Goal: Book appointment/travel/reservation

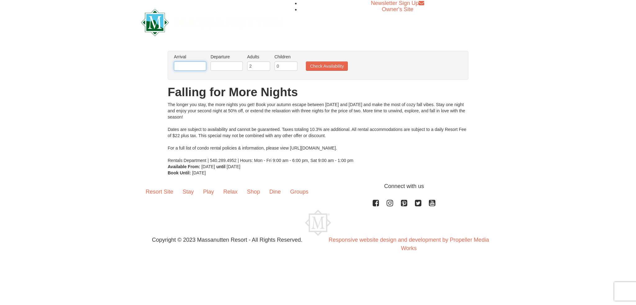
click at [190, 68] on input "text" at bounding box center [190, 65] width 32 height 9
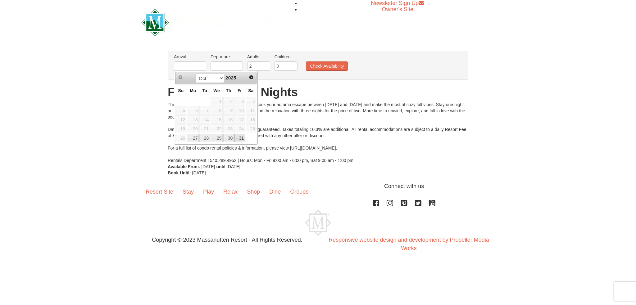
click at [238, 138] on link "31" at bounding box center [239, 138] width 11 height 9
type input "[DATE]"
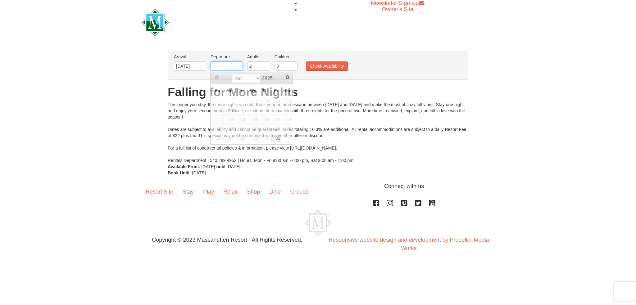
click at [233, 69] on input "text" at bounding box center [227, 65] width 32 height 9
click at [287, 76] on span "Next" at bounding box center [287, 77] width 5 height 5
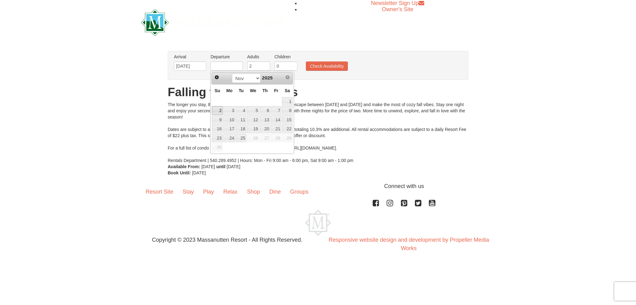
click at [222, 110] on link "2" at bounding box center [217, 110] width 11 height 9
type input "[DATE]"
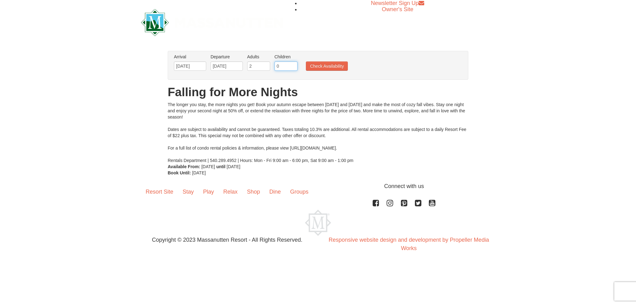
click at [283, 65] on input "0" at bounding box center [286, 65] width 23 height 9
click at [292, 65] on input "1" at bounding box center [286, 65] width 23 height 9
type input "2"
click at [292, 65] on input "2" at bounding box center [286, 65] width 23 height 9
click at [315, 64] on button "Check Availability" at bounding box center [327, 65] width 42 height 9
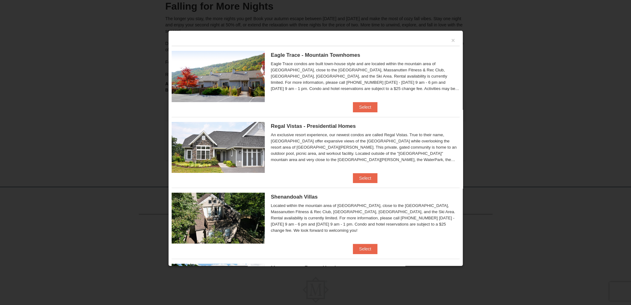
scroll to position [59, 0]
click at [366, 110] on button "Select" at bounding box center [365, 107] width 25 height 10
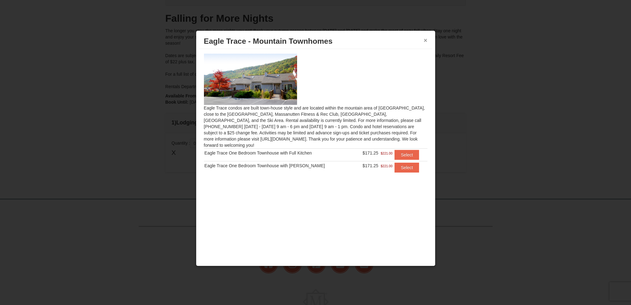
click at [426, 41] on button "×" at bounding box center [426, 40] width 4 height 6
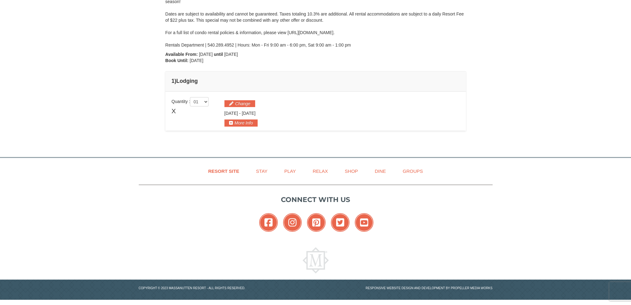
scroll to position [0, 0]
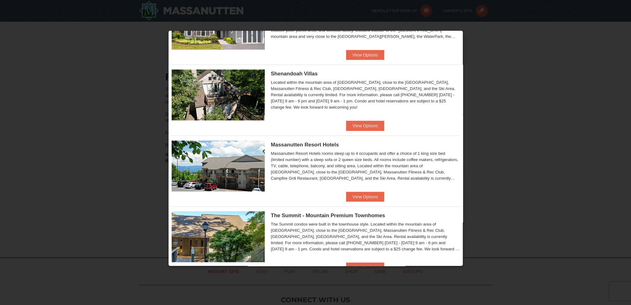
scroll to position [124, 0]
click at [375, 126] on button "View Options" at bounding box center [365, 126] width 38 height 10
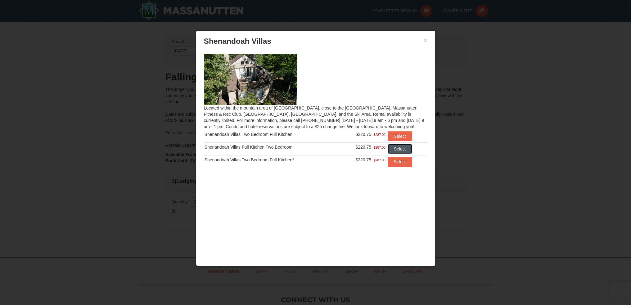
click at [398, 148] on button "Select" at bounding box center [400, 149] width 25 height 10
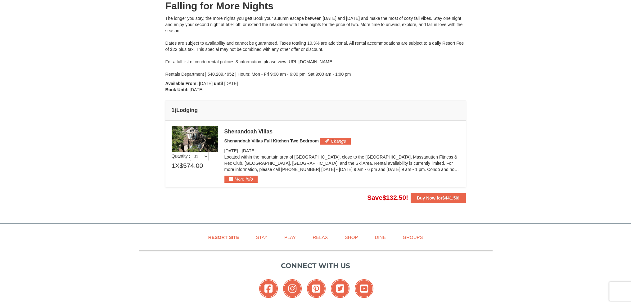
scroll to position [83, 0]
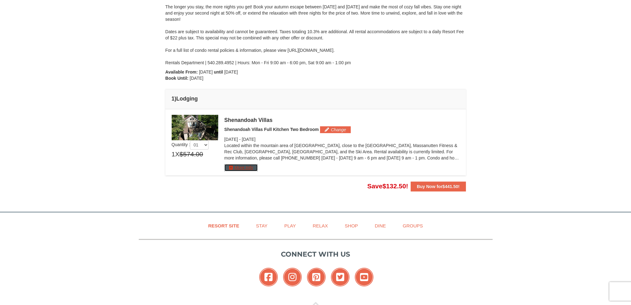
click at [232, 169] on button "More Info" at bounding box center [241, 167] width 33 height 7
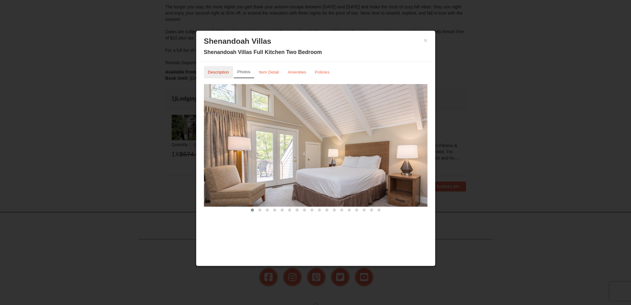
click at [213, 73] on small "Description" at bounding box center [218, 72] width 21 height 5
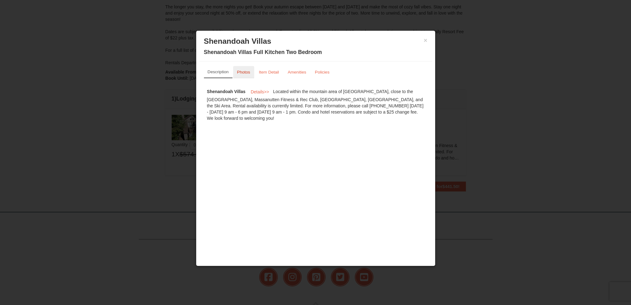
click at [239, 74] on small "Photos" at bounding box center [243, 72] width 13 height 5
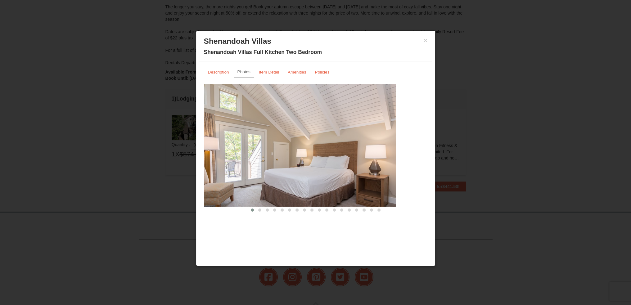
drag, startPoint x: 382, startPoint y: 178, endPoint x: 335, endPoint y: 185, distance: 47.1
click at [336, 185] on img at bounding box center [284, 145] width 224 height 122
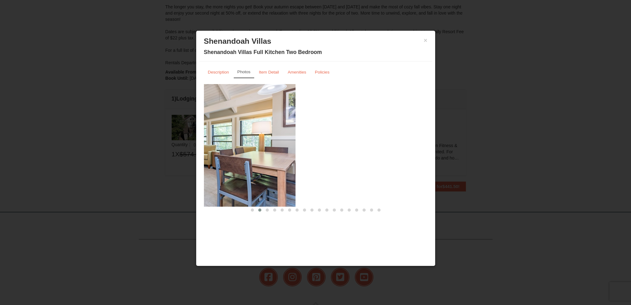
drag, startPoint x: 372, startPoint y: 178, endPoint x: 240, endPoint y: 194, distance: 133.3
click at [240, 194] on img at bounding box center [184, 145] width 224 height 122
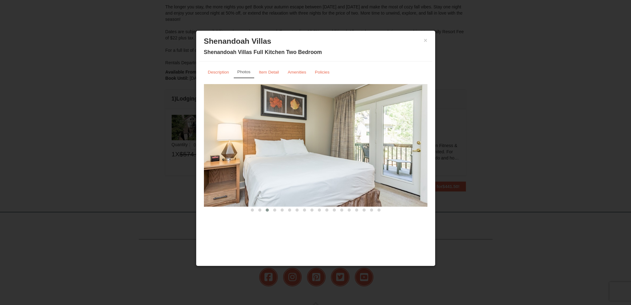
drag, startPoint x: 323, startPoint y: 181, endPoint x: 238, endPoint y: 190, distance: 85.3
click at [238, 190] on img at bounding box center [316, 145] width 224 height 122
drag, startPoint x: 360, startPoint y: 162, endPoint x: 199, endPoint y: 179, distance: 162.0
click at [199, 179] on div "Description Photos Item Detail Amenities Policies Shenandoah Villas Details >> …" at bounding box center [315, 139] width 233 height 157
click at [274, 209] on span at bounding box center [274, 210] width 3 height 3
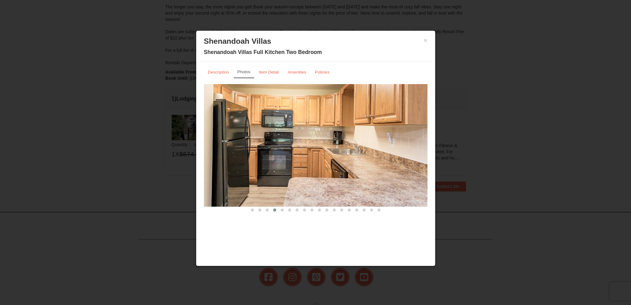
click at [422, 143] on img at bounding box center [316, 145] width 224 height 122
click at [282, 209] on span at bounding box center [282, 210] width 3 height 3
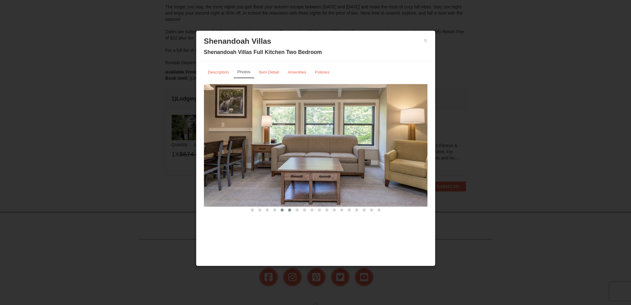
click at [288, 209] on span at bounding box center [289, 210] width 3 height 3
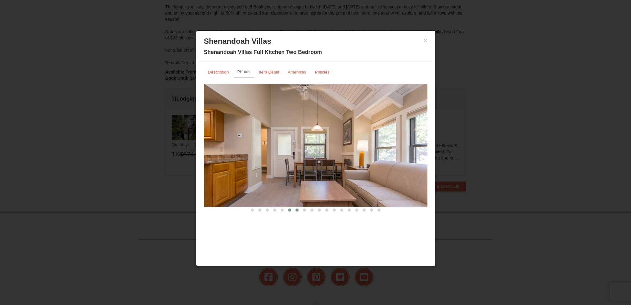
click at [297, 209] on span at bounding box center [297, 210] width 3 height 3
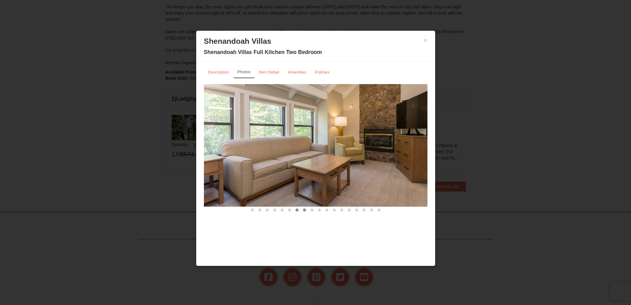
click at [306, 208] on button at bounding box center [304, 210] width 7 height 6
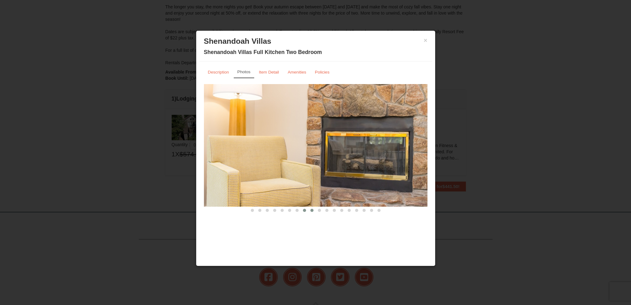
click at [309, 208] on button at bounding box center [311, 210] width 7 height 6
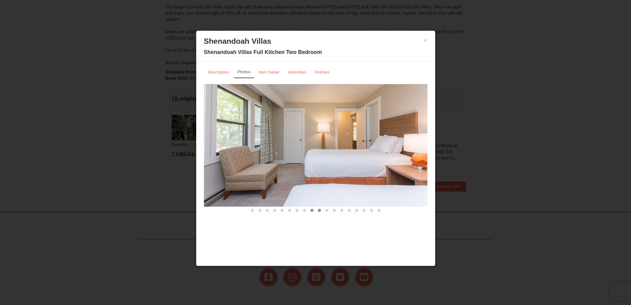
click at [319, 209] on span at bounding box center [319, 210] width 3 height 3
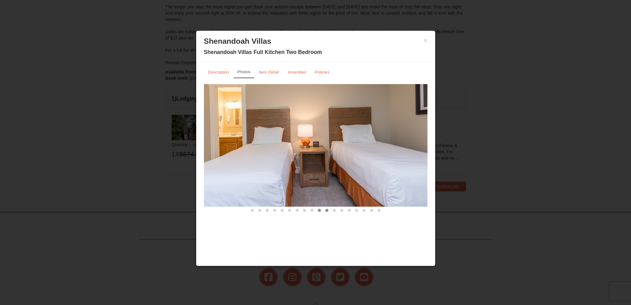
click at [329, 209] on button at bounding box center [326, 210] width 7 height 6
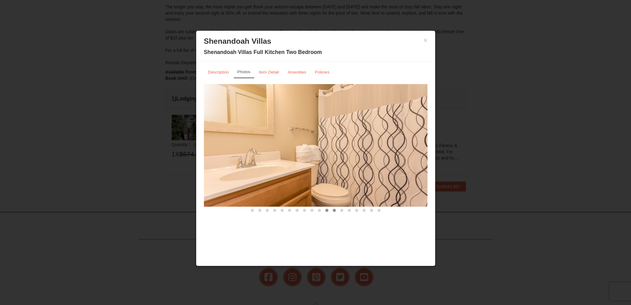
click at [334, 209] on span at bounding box center [334, 210] width 3 height 3
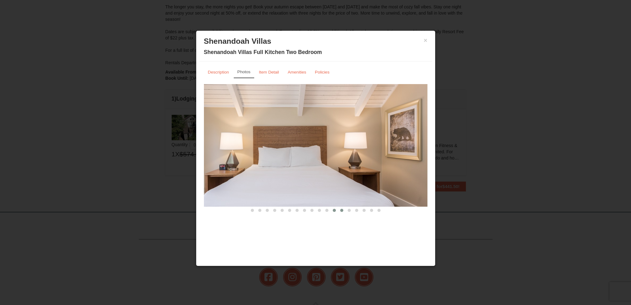
click at [342, 209] on span at bounding box center [341, 210] width 3 height 3
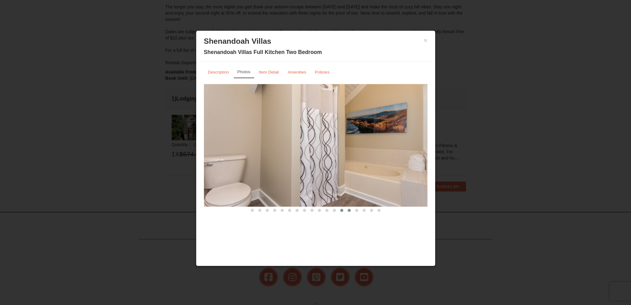
click at [348, 209] on span at bounding box center [349, 210] width 3 height 3
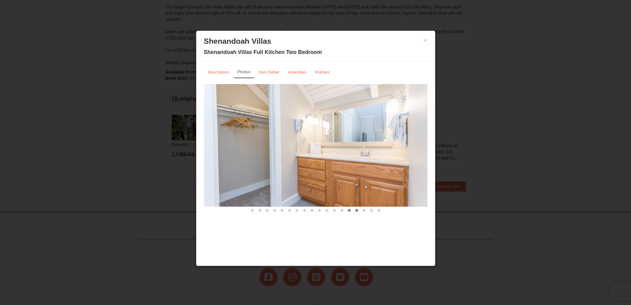
click at [357, 209] on span at bounding box center [356, 210] width 3 height 3
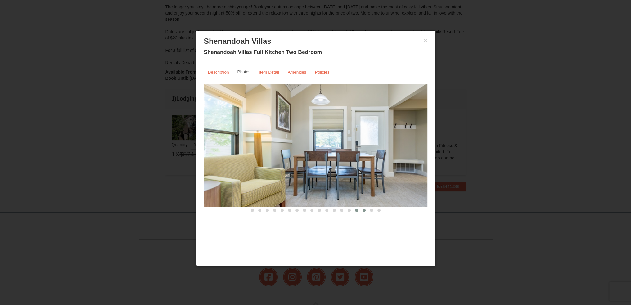
click at [364, 209] on span at bounding box center [364, 210] width 3 height 3
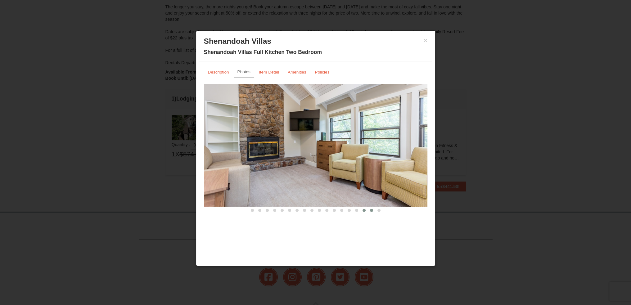
click at [370, 209] on span at bounding box center [371, 210] width 3 height 3
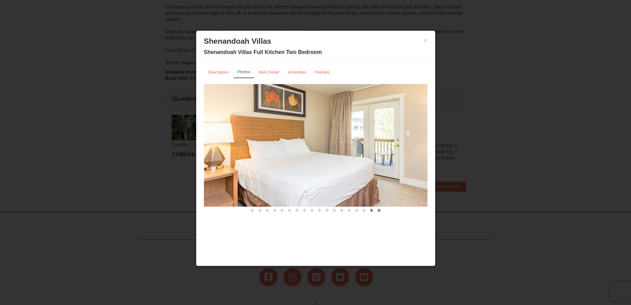
click at [379, 210] on span at bounding box center [379, 210] width 3 height 3
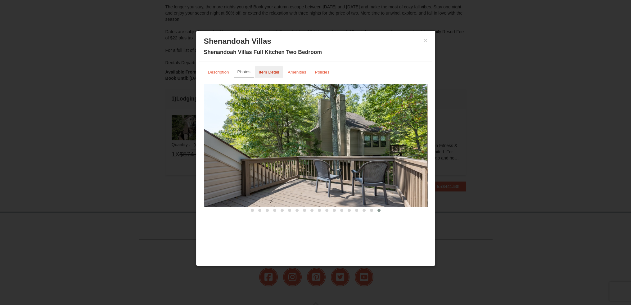
click at [269, 69] on link "Item Detail" at bounding box center [269, 72] width 28 height 12
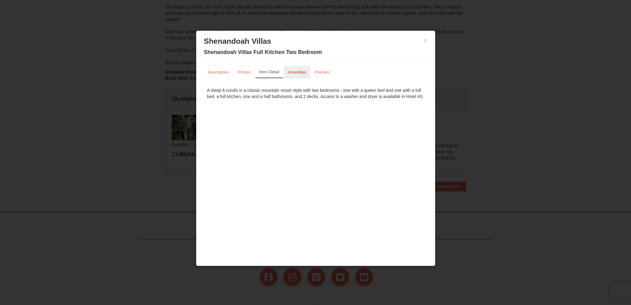
click at [286, 70] on link "Amenities" at bounding box center [297, 72] width 27 height 12
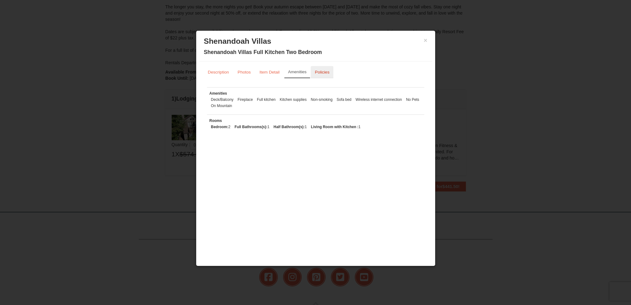
click at [312, 72] on link "Policies" at bounding box center [322, 72] width 23 height 12
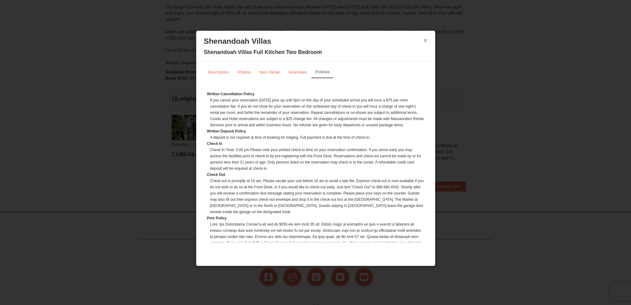
click at [425, 40] on button "×" at bounding box center [426, 40] width 4 height 6
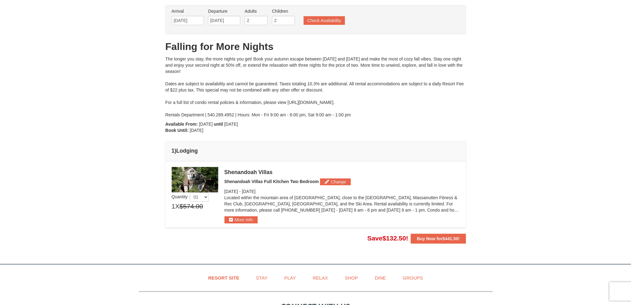
scroll to position [0, 0]
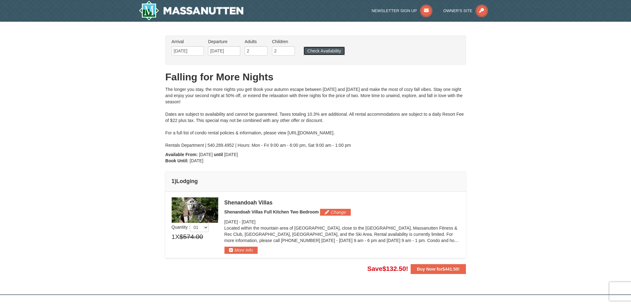
click at [330, 51] on button "Check Availability" at bounding box center [324, 51] width 41 height 9
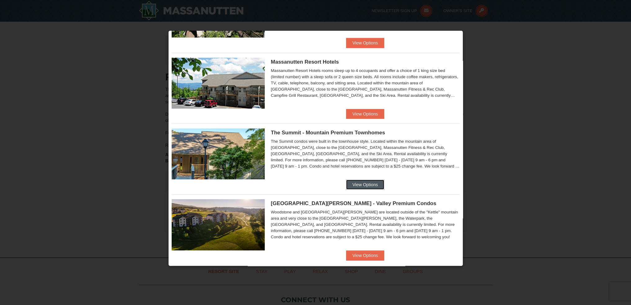
click at [375, 183] on button "View Options" at bounding box center [365, 185] width 38 height 10
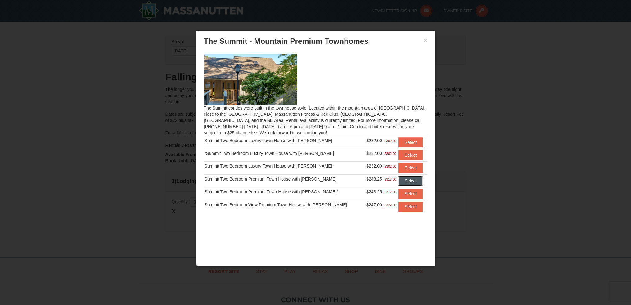
click at [404, 179] on button "Select" at bounding box center [410, 181] width 25 height 10
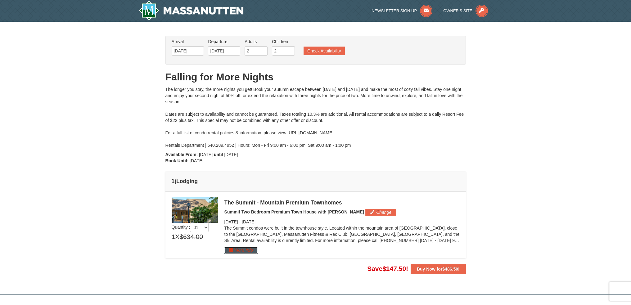
click at [244, 251] on button "More Info" at bounding box center [241, 250] width 33 height 7
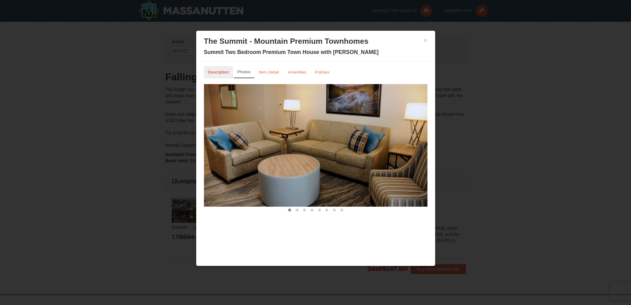
click at [217, 75] on link "Description" at bounding box center [218, 72] width 29 height 12
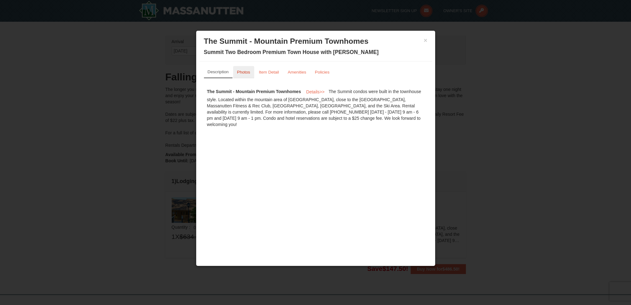
click at [243, 75] on link "Photos" at bounding box center [243, 72] width 21 height 12
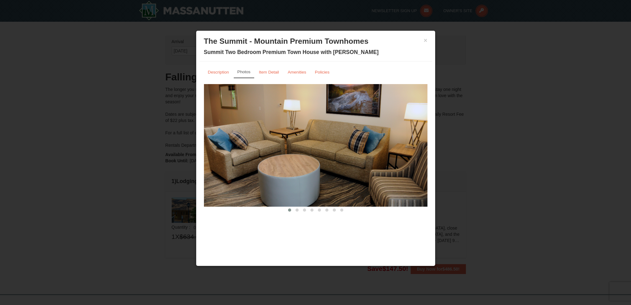
drag, startPoint x: 332, startPoint y: 135, endPoint x: 208, endPoint y: 144, distance: 123.6
click at [208, 144] on img at bounding box center [316, 145] width 224 height 122
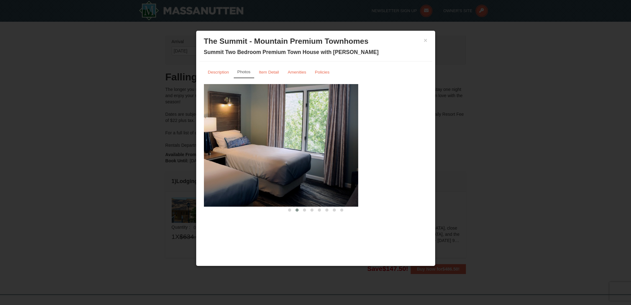
drag, startPoint x: 303, startPoint y: 148, endPoint x: 234, endPoint y: 156, distance: 70.0
click at [234, 156] on img at bounding box center [247, 145] width 224 height 122
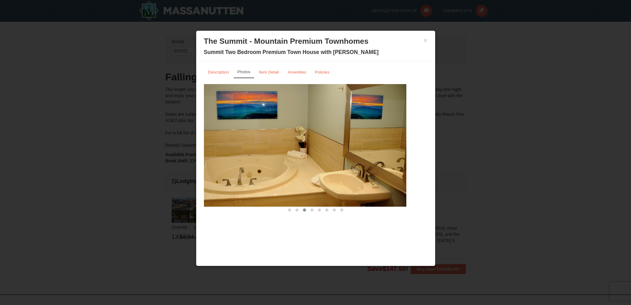
drag, startPoint x: 328, startPoint y: 149, endPoint x: 229, endPoint y: 159, distance: 99.6
click at [229, 159] on img at bounding box center [295, 145] width 224 height 122
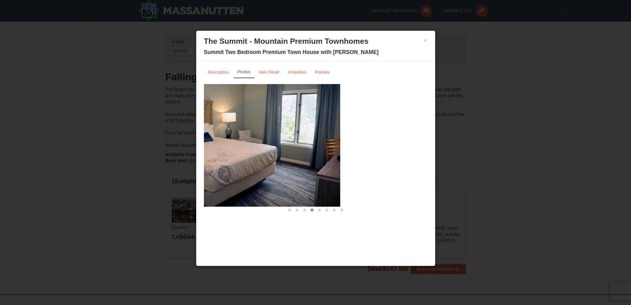
drag, startPoint x: 316, startPoint y: 151, endPoint x: 225, endPoint y: 162, distance: 91.6
click at [225, 162] on img at bounding box center [229, 145] width 224 height 122
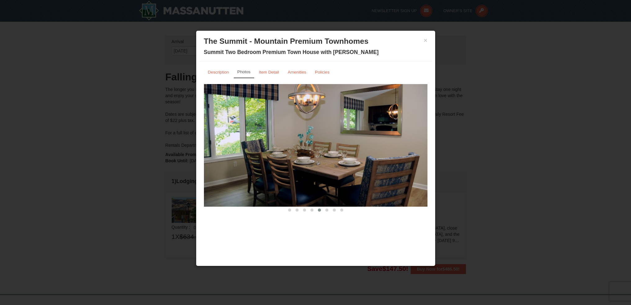
drag, startPoint x: 321, startPoint y: 150, endPoint x: 253, endPoint y: 159, distance: 69.1
click at [253, 159] on img at bounding box center [316, 145] width 224 height 122
drag, startPoint x: 329, startPoint y: 152, endPoint x: 243, endPoint y: 162, distance: 86.5
click at [243, 162] on img at bounding box center [316, 145] width 224 height 122
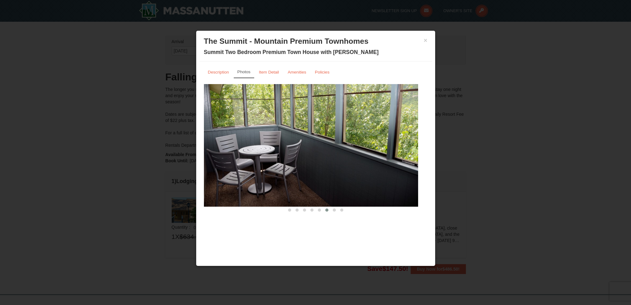
drag, startPoint x: 335, startPoint y: 155, endPoint x: 236, endPoint y: 164, distance: 99.8
click at [236, 164] on img at bounding box center [307, 145] width 224 height 122
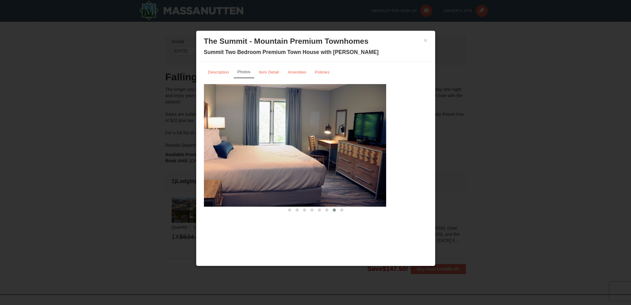
drag, startPoint x: 344, startPoint y: 157, endPoint x: 243, endPoint y: 166, distance: 100.7
click at [243, 166] on img at bounding box center [275, 145] width 224 height 122
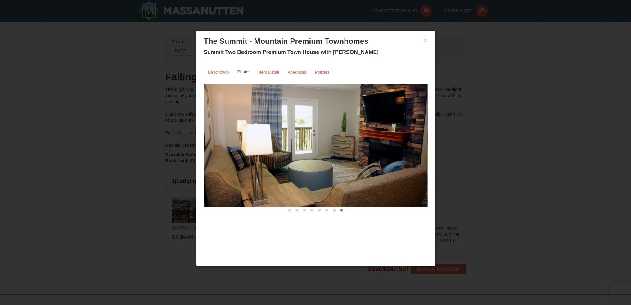
drag, startPoint x: 347, startPoint y: 157, endPoint x: 225, endPoint y: 169, distance: 122.3
click at [225, 169] on img at bounding box center [316, 145] width 224 height 122
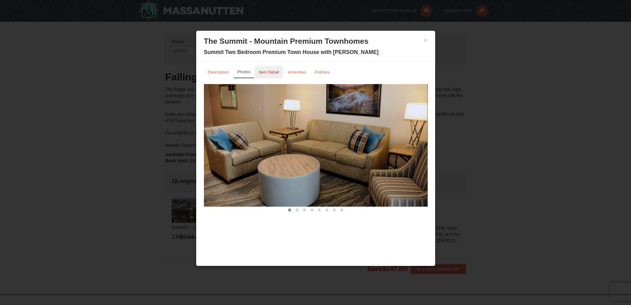
click at [269, 70] on small "Item Detail" at bounding box center [269, 72] width 20 height 5
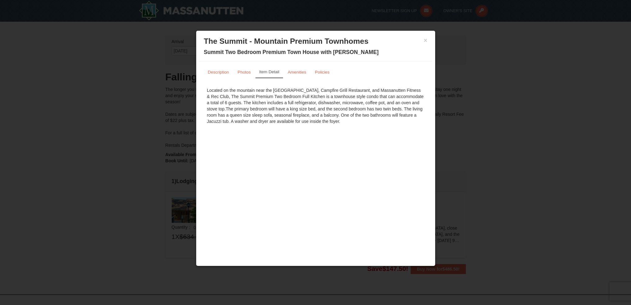
drag, startPoint x: 378, startPoint y: 127, endPoint x: 233, endPoint y: 139, distance: 145.5
click at [240, 139] on div "× The Summit - Mountain Premium Townhomes Summit Two Bedroom Premium Town House…" at bounding box center [316, 148] width 240 height 236
click at [304, 73] on small "Amenities" at bounding box center [297, 72] width 19 height 5
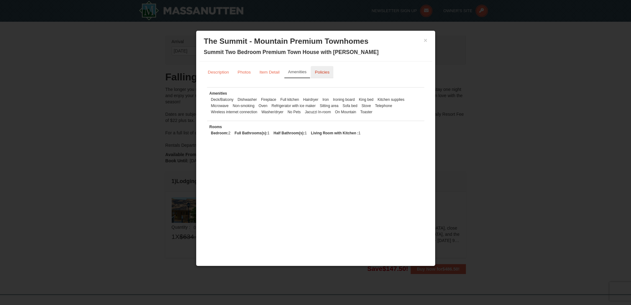
click at [320, 71] on small "Policies" at bounding box center [322, 72] width 15 height 5
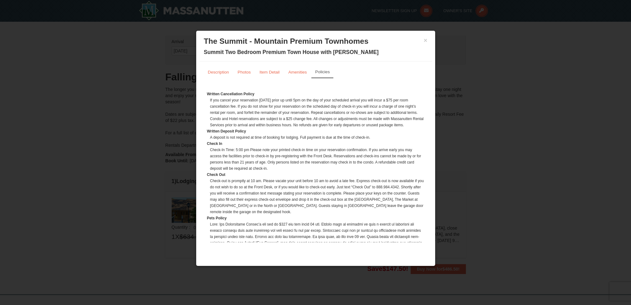
click at [429, 38] on div "× The Summit - Mountain Premium Townhomes Summit Two Bedroom Premium Town House…" at bounding box center [315, 48] width 233 height 28
click at [424, 41] on button "×" at bounding box center [426, 40] width 4 height 6
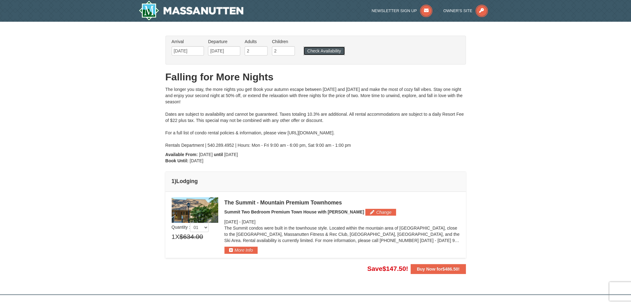
click at [317, 53] on button "Check Availability" at bounding box center [324, 51] width 41 height 9
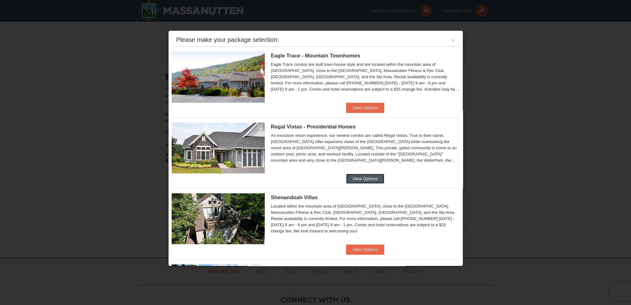
click at [358, 178] on button "View Options" at bounding box center [365, 179] width 38 height 10
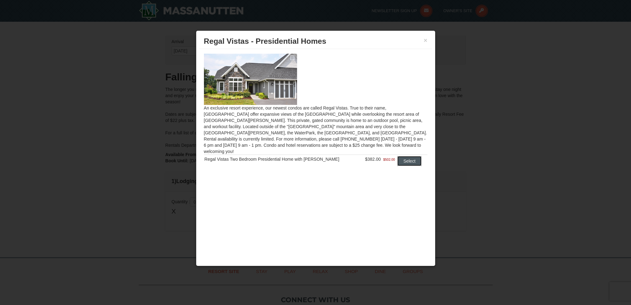
click at [407, 156] on button "Select" at bounding box center [410, 161] width 25 height 10
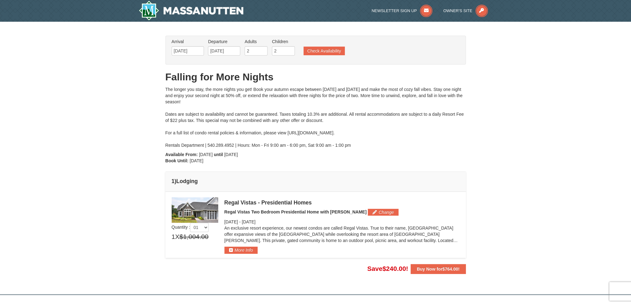
click at [189, 213] on img at bounding box center [195, 210] width 47 height 25
click at [248, 251] on button "More Info" at bounding box center [241, 250] width 33 height 7
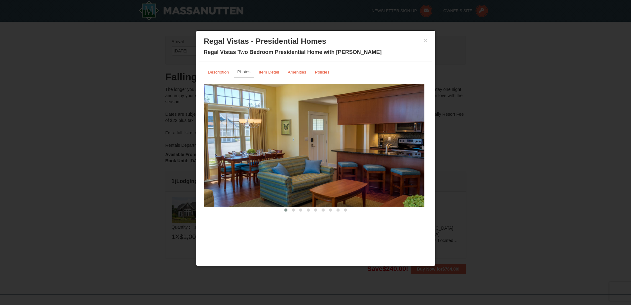
drag, startPoint x: 344, startPoint y: 162, endPoint x: 196, endPoint y: 172, distance: 148.2
click at [198, 172] on div "× Regal Vistas - Presidential Homes Regal Vistas Two Bedroom Presidential Home …" at bounding box center [316, 148] width 240 height 236
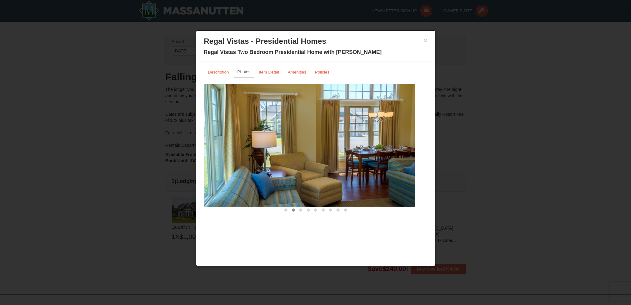
drag, startPoint x: 294, startPoint y: 164, endPoint x: 201, endPoint y: 174, distance: 94.0
click at [201, 174] on div "Description Photos Item Detail Amenities Policies Regal Vistas - Presidential H…" at bounding box center [315, 139] width 233 height 157
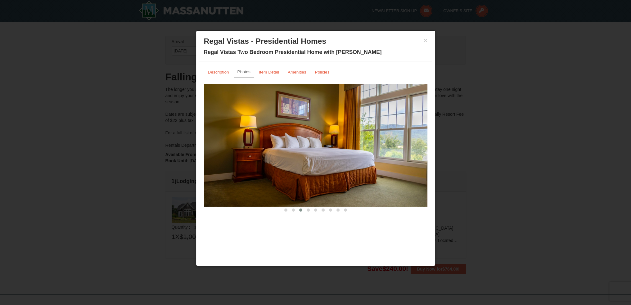
drag, startPoint x: 340, startPoint y: 155, endPoint x: 230, endPoint y: 168, distance: 111.0
click at [230, 168] on img at bounding box center [316, 145] width 224 height 122
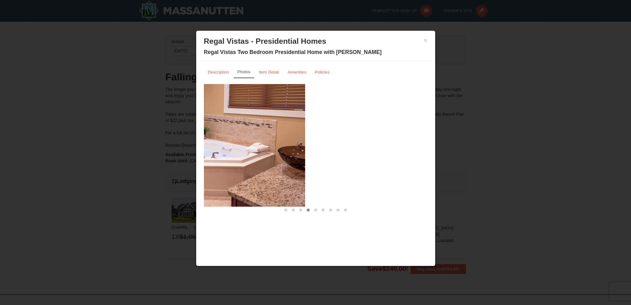
drag, startPoint x: 347, startPoint y: 154, endPoint x: 221, endPoint y: 171, distance: 127.0
click at [221, 171] on img at bounding box center [194, 145] width 224 height 122
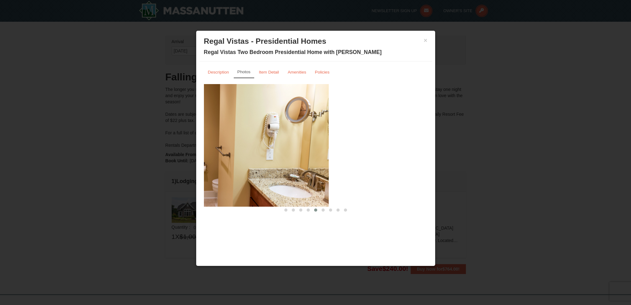
drag, startPoint x: 343, startPoint y: 160, endPoint x: 216, endPoint y: 176, distance: 127.2
click at [217, 176] on img at bounding box center [217, 145] width 224 height 122
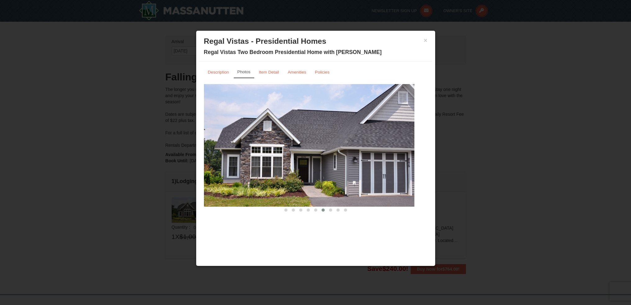
drag, startPoint x: 335, startPoint y: 161, endPoint x: 255, endPoint y: 173, distance: 81.7
click at [255, 173] on img at bounding box center [303, 145] width 224 height 122
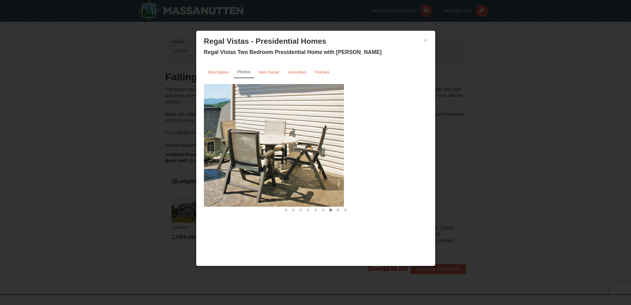
drag, startPoint x: 294, startPoint y: 173, endPoint x: 263, endPoint y: 177, distance: 31.3
click at [263, 177] on img at bounding box center [233, 145] width 224 height 122
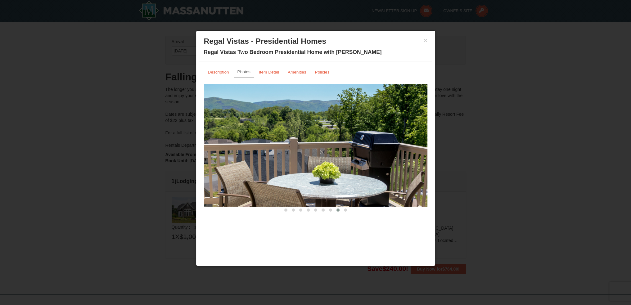
drag, startPoint x: 353, startPoint y: 168, endPoint x: 284, endPoint y: 175, distance: 68.7
click at [284, 175] on img at bounding box center [316, 145] width 224 height 122
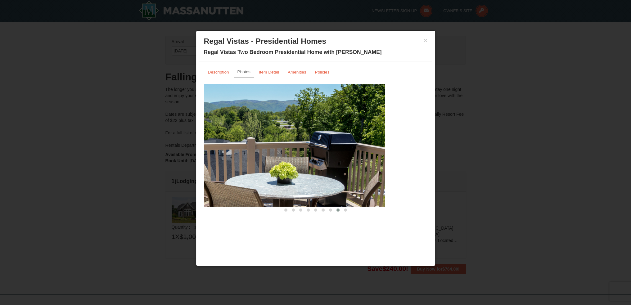
drag, startPoint x: 304, startPoint y: 166, endPoint x: 248, endPoint y: 171, distance: 56.8
click at [257, 171] on img at bounding box center [274, 145] width 224 height 122
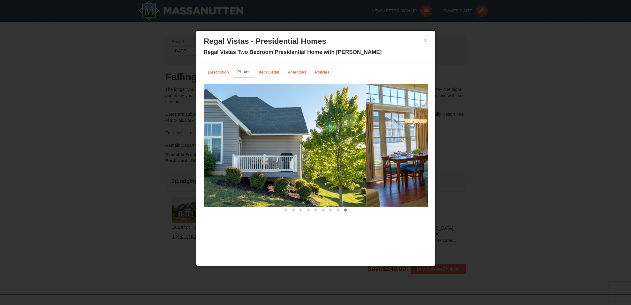
drag, startPoint x: 348, startPoint y: 162, endPoint x: 244, endPoint y: 174, distance: 104.2
click at [248, 174] on img at bounding box center [255, 145] width 224 height 122
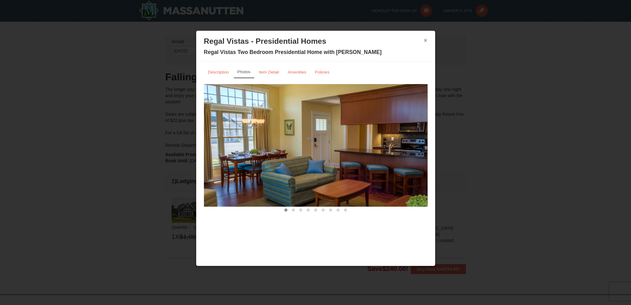
click at [425, 40] on button "×" at bounding box center [426, 40] width 4 height 6
